Goal: Task Accomplishment & Management: Manage account settings

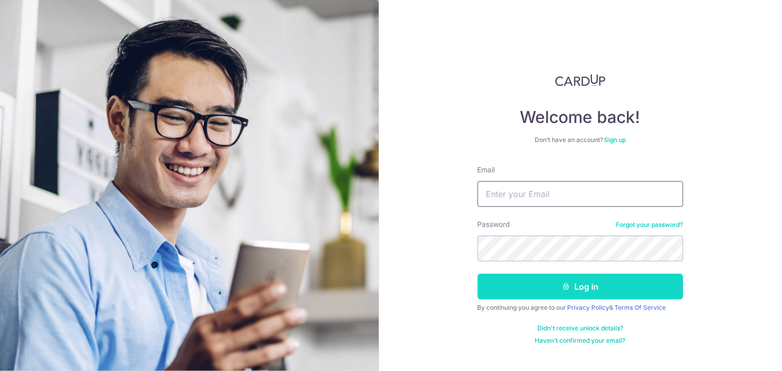
type input "[EMAIL_ADDRESS][DOMAIN_NAME]"
click at [534, 286] on button "Log in" at bounding box center [580, 286] width 206 height 26
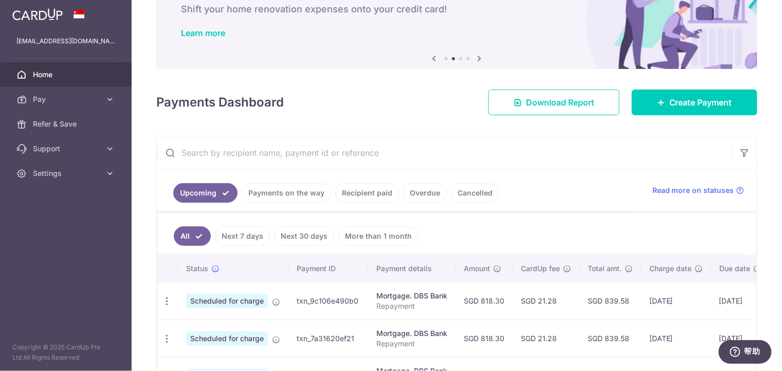
scroll to position [154, 0]
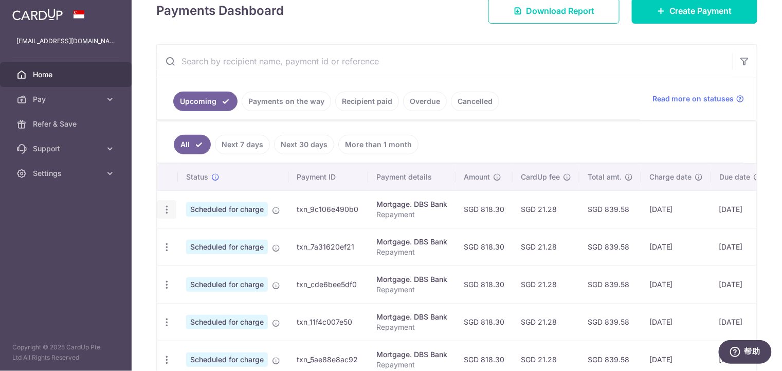
click at [167, 206] on icon "button" at bounding box center [166, 209] width 11 height 11
click at [193, 223] on ul "Update payment Cancel payment" at bounding box center [211, 250] width 108 height 60
click at [172, 207] on div "Update payment Cancel payment" at bounding box center [166, 209] width 19 height 19
click at [168, 204] on icon "button" at bounding box center [166, 209] width 11 height 11
click at [190, 238] on span "Update payment" at bounding box center [222, 237] width 70 height 12
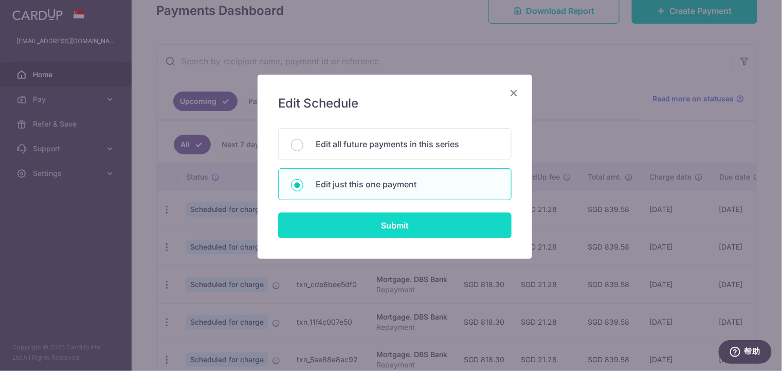
click at [396, 220] on input "Submit" at bounding box center [394, 225] width 233 height 26
radio input "true"
type input "818.30"
type input "30/04/2026"
type input "Repayment"
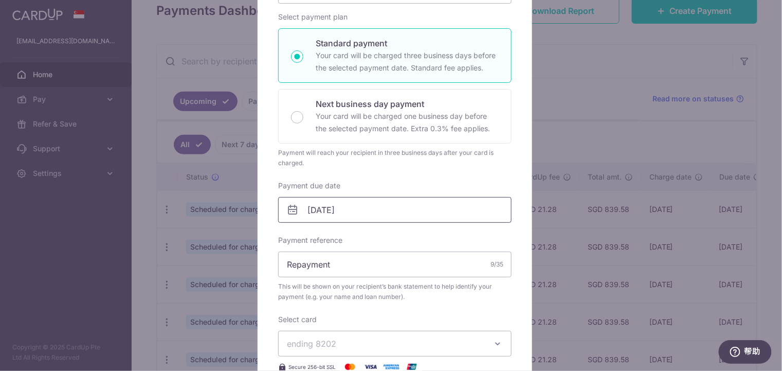
click at [375, 208] on input "30/04/2026" at bounding box center [394, 210] width 233 height 26
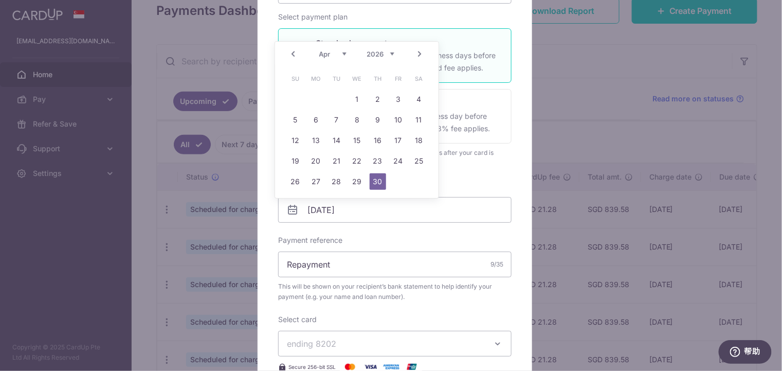
click at [365, 51] on div "Jan Feb Mar Apr May Jun Jul Aug Sep Oct Nov Dec 2025 2026 2027 2028 2029 2030 2…" at bounding box center [356, 54] width 75 height 9
click at [380, 56] on select "2025 2026 2027 2028 2029 2030 2031 2032 2033 2034 2035" at bounding box center [380, 54] width 27 height 8
click at [323, 55] on select "Aug Sep Oct Nov Dec" at bounding box center [332, 54] width 27 height 8
click at [319, 50] on select "Aug Sep Oct Nov Dec" at bounding box center [332, 54] width 27 height 8
click at [378, 139] on link "14" at bounding box center [377, 140] width 16 height 16
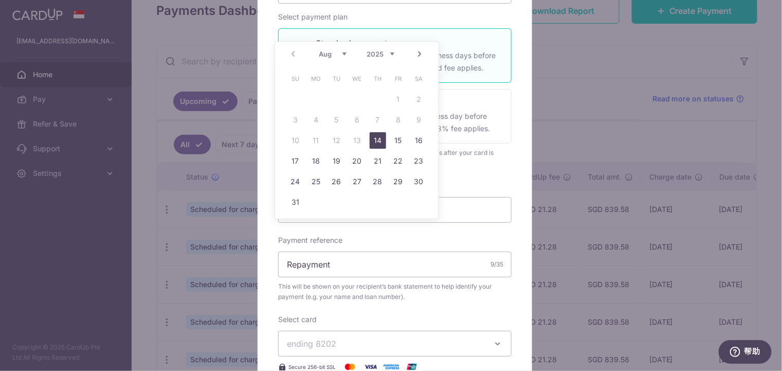
type input "14/08/2025"
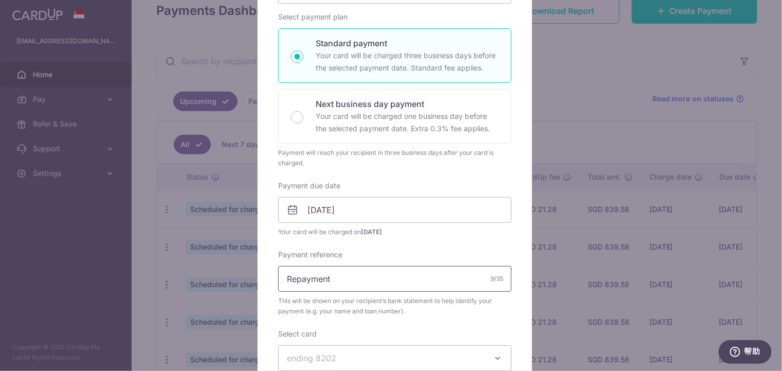
scroll to position [256, 0]
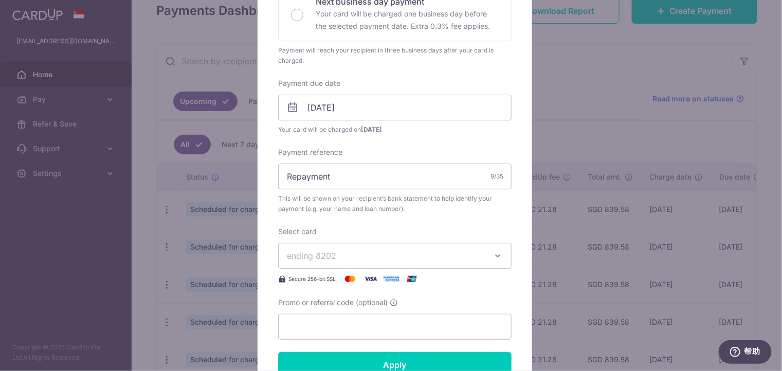
click at [330, 255] on span "ending 8202" at bounding box center [311, 255] width 49 height 10
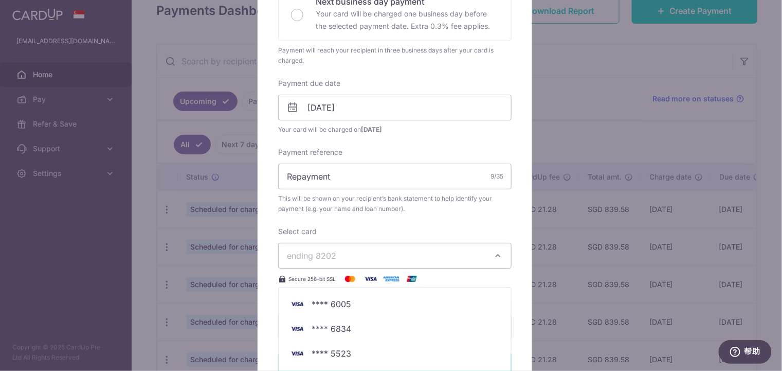
click at [330, 255] on span "ending 8202" at bounding box center [311, 255] width 49 height 10
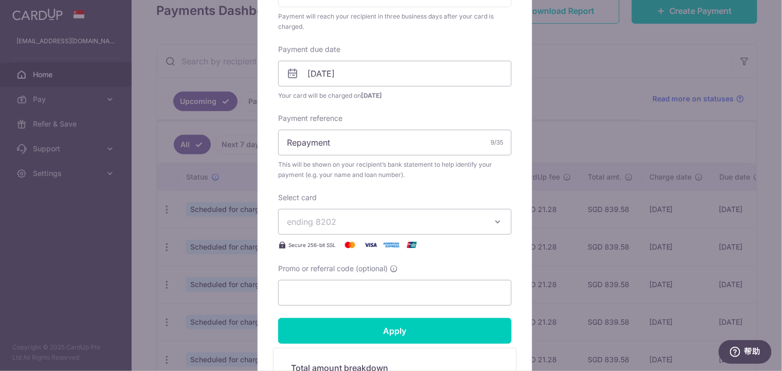
scroll to position [308, 0]
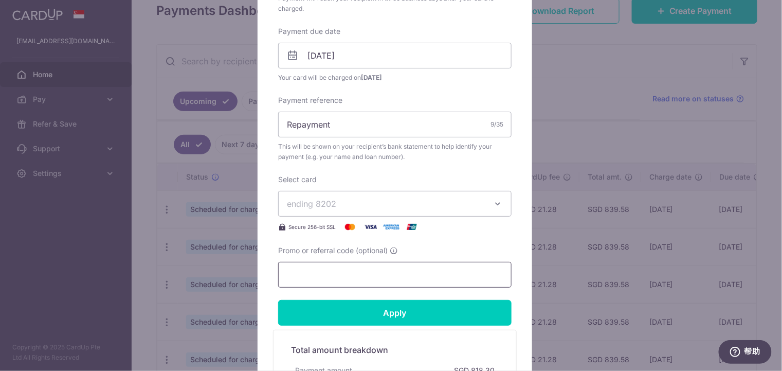
click at [327, 270] on input "Promo or referral code (optional)" at bounding box center [394, 275] width 233 height 26
type input "r"
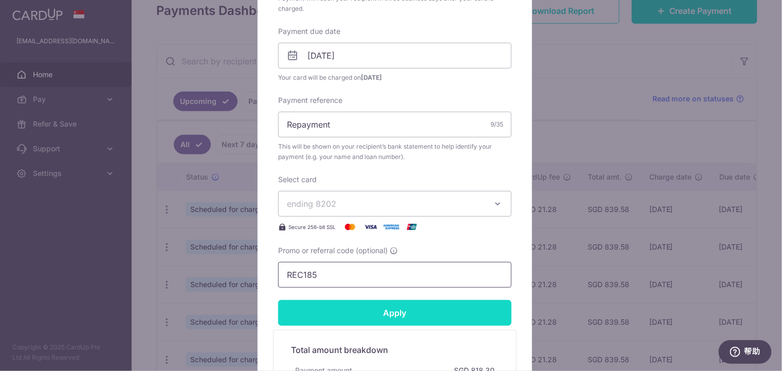
type input "REC185"
click at [382, 308] on input "Apply" at bounding box center [394, 313] width 233 height 26
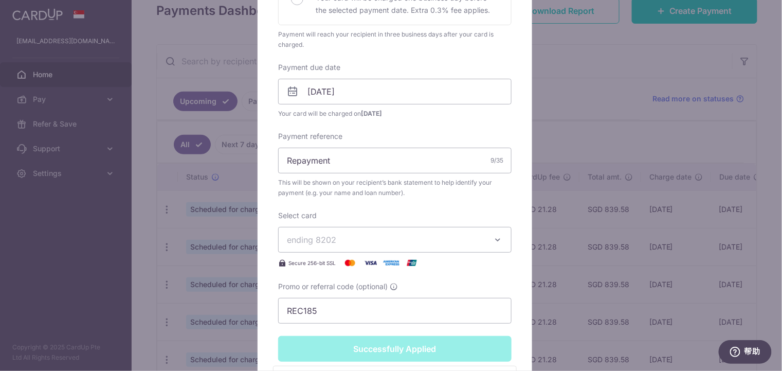
type input "Successfully Applied"
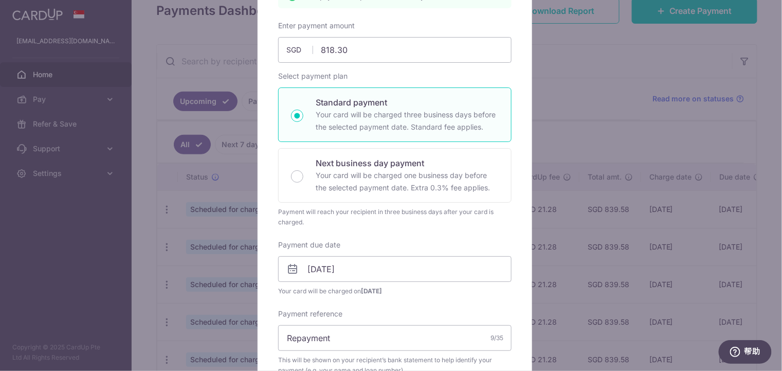
scroll to position [48, 0]
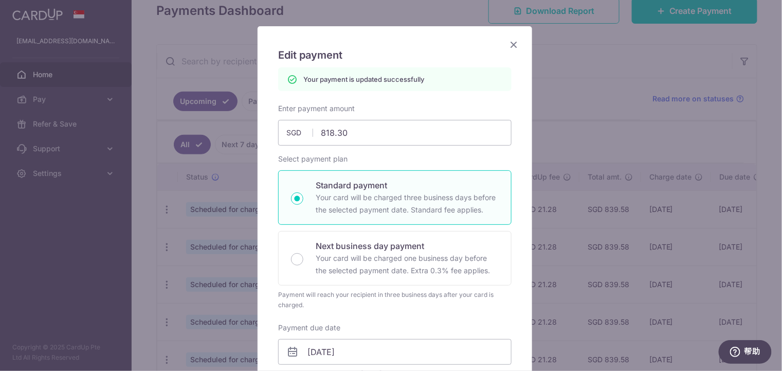
click at [652, 130] on div "Edit payment By clicking apply, you will make changes to all payments to DBS Ba…" at bounding box center [391, 185] width 782 height 371
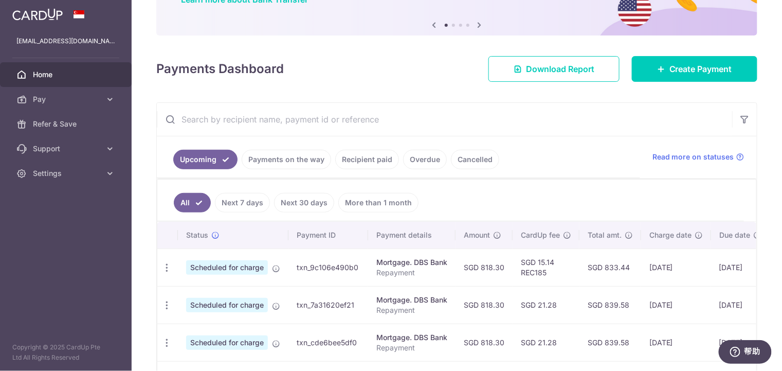
scroll to position [103, 0]
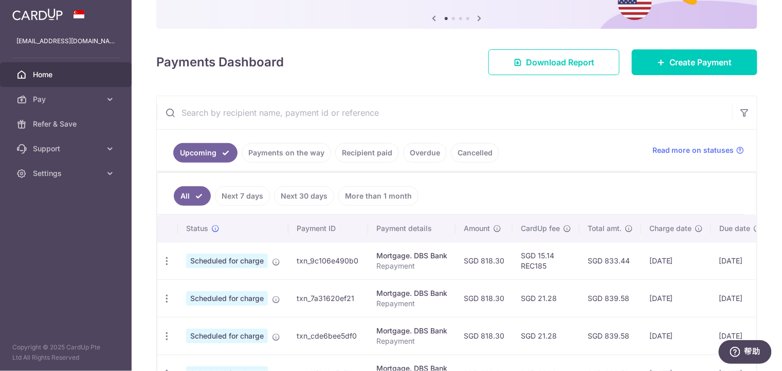
drag, startPoint x: 624, startPoint y: 257, endPoint x: 633, endPoint y: 257, distance: 9.3
click at [633, 257] on td "SGD 833.44" at bounding box center [610, 261] width 62 height 38
drag, startPoint x: 633, startPoint y: 257, endPoint x: 597, endPoint y: 261, distance: 36.7
click at [597, 261] on td "SGD 833.44" at bounding box center [610, 261] width 62 height 38
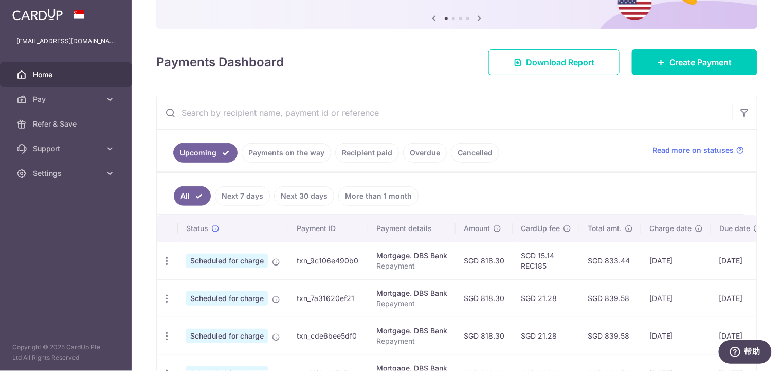
click at [597, 261] on td "SGD 833.44" at bounding box center [610, 261] width 62 height 38
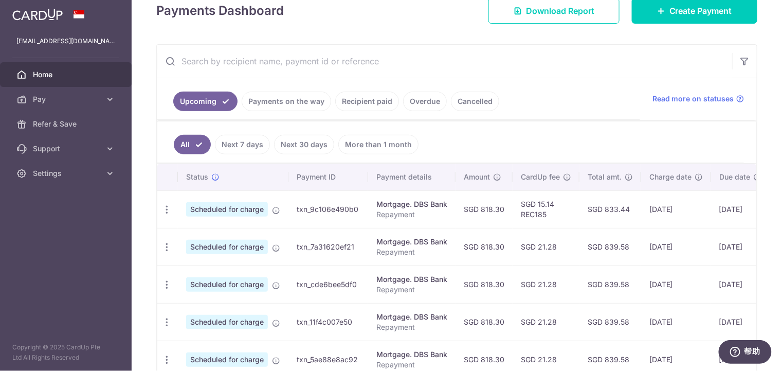
click at [568, 218] on td "SGD 15.14 REC185" at bounding box center [545, 209] width 67 height 38
click at [164, 205] on icon "button" at bounding box center [166, 209] width 11 height 11
drag, startPoint x: 524, startPoint y: 139, endPoint x: 548, endPoint y: 139, distance: 24.2
click at [524, 139] on ul "All Next 7 days Next 30 days More than 1 month" at bounding box center [450, 142] width 586 height 42
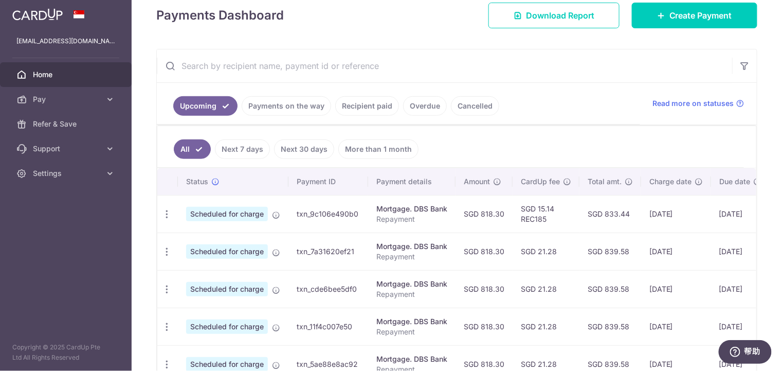
scroll to position [206, 0]
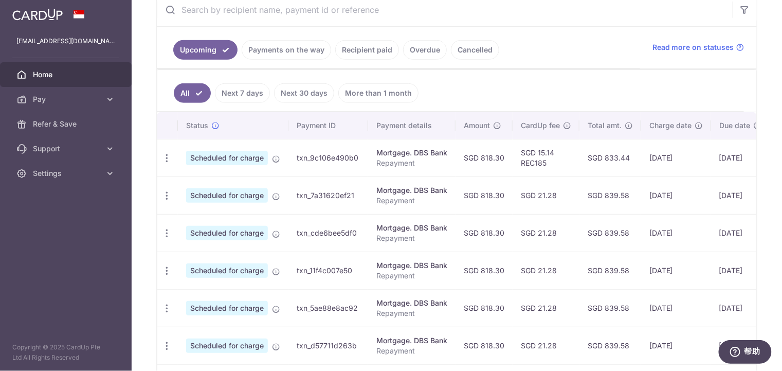
click at [90, 251] on aside "azuresyf@gmail.com Home Pay Payments Recipients Cards Refer & Save Support FAQ …" at bounding box center [66, 185] width 132 height 371
click at [55, 168] on span "Settings" at bounding box center [67, 173] width 68 height 10
click at [56, 225] on span "Logout" at bounding box center [67, 222] width 68 height 10
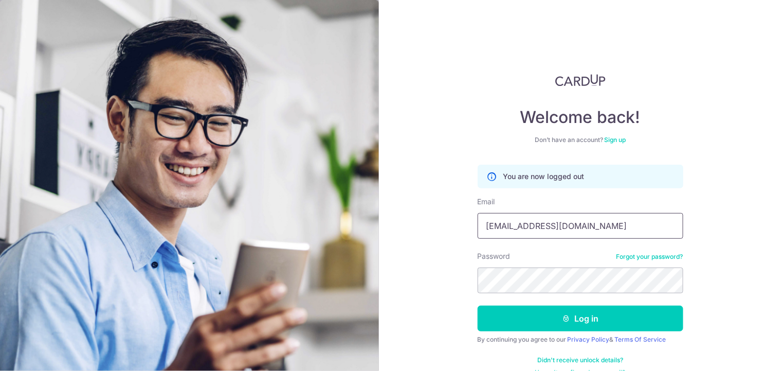
drag, startPoint x: 560, startPoint y: 223, endPoint x: 320, endPoint y: 228, distance: 240.0
click at [317, 228] on section "Welcome back! Don’t have an account? Sign up You are now logged out Email [EMAI…" at bounding box center [391, 185] width 782 height 371
type input "[EMAIL_ADDRESS][DOMAIN_NAME]"
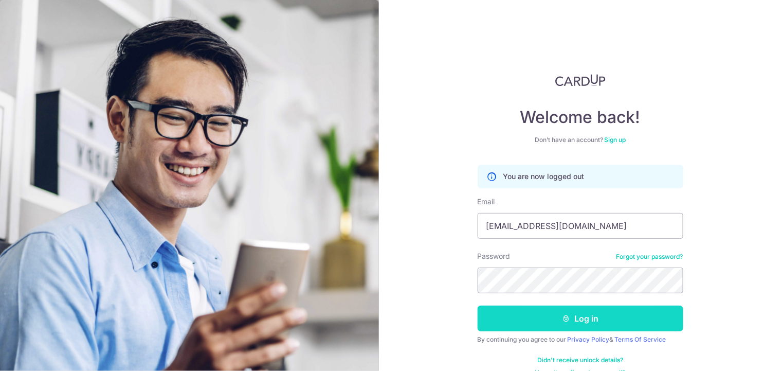
click at [615, 324] on button "Log in" at bounding box center [580, 318] width 206 height 26
click at [614, 321] on button "Log in" at bounding box center [580, 318] width 206 height 26
